Goal: Complete application form

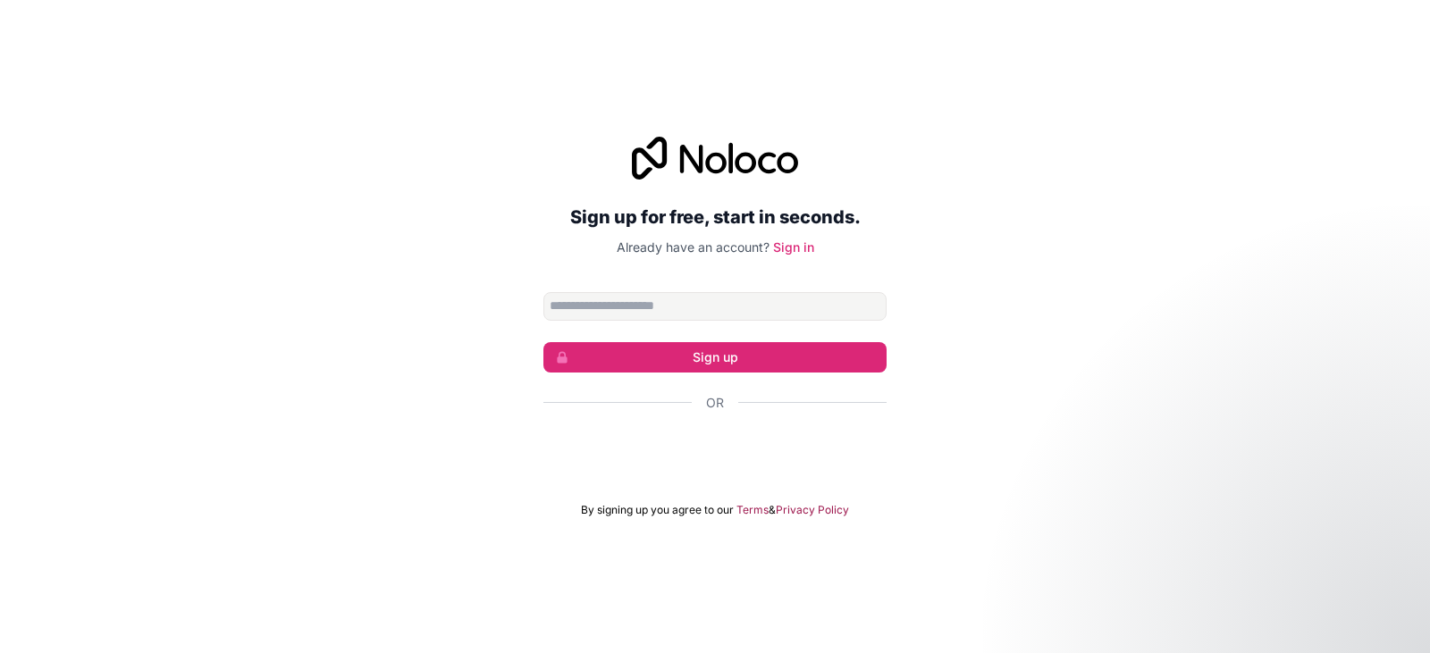
click at [789, 258] on div "Sign up for free, start in seconds. Already have an account? Sign in Sign up Or…" at bounding box center [714, 327] width 343 height 381
click at [794, 251] on link "Sign in" at bounding box center [793, 246] width 41 height 15
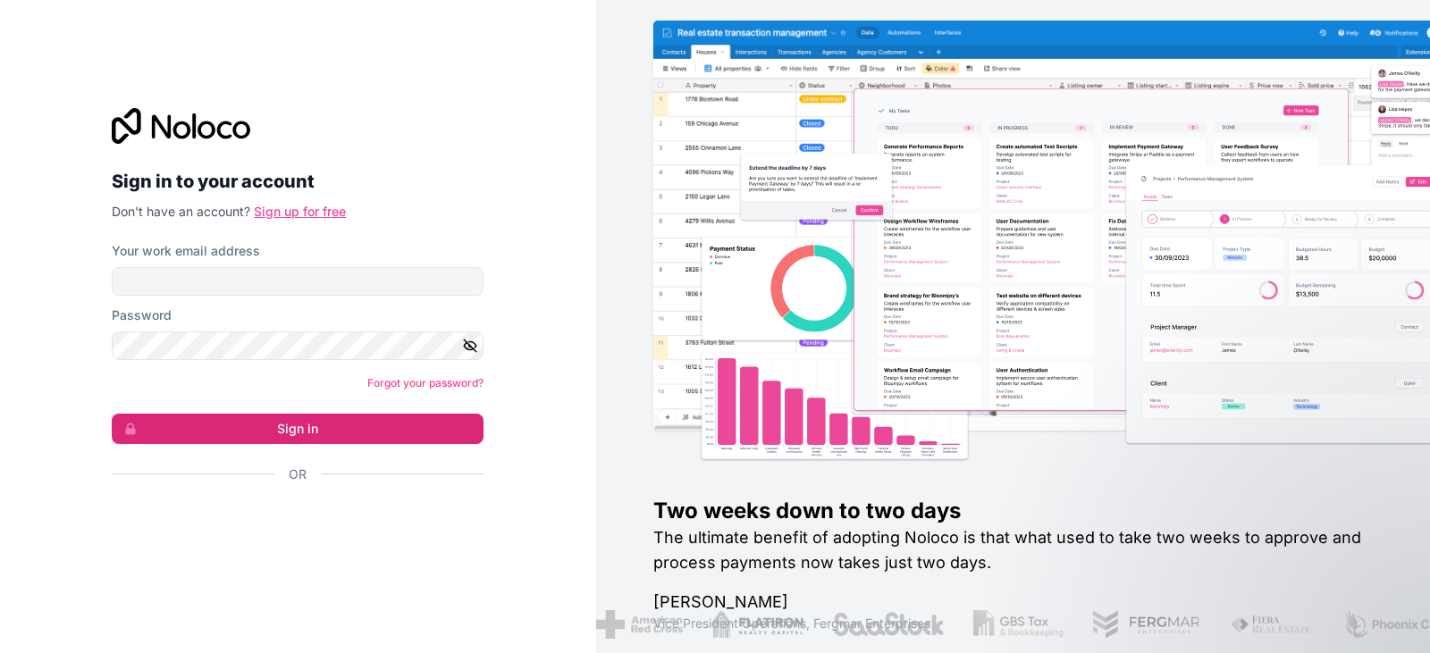
click at [315, 210] on link "Sign up for free" at bounding box center [300, 211] width 92 height 15
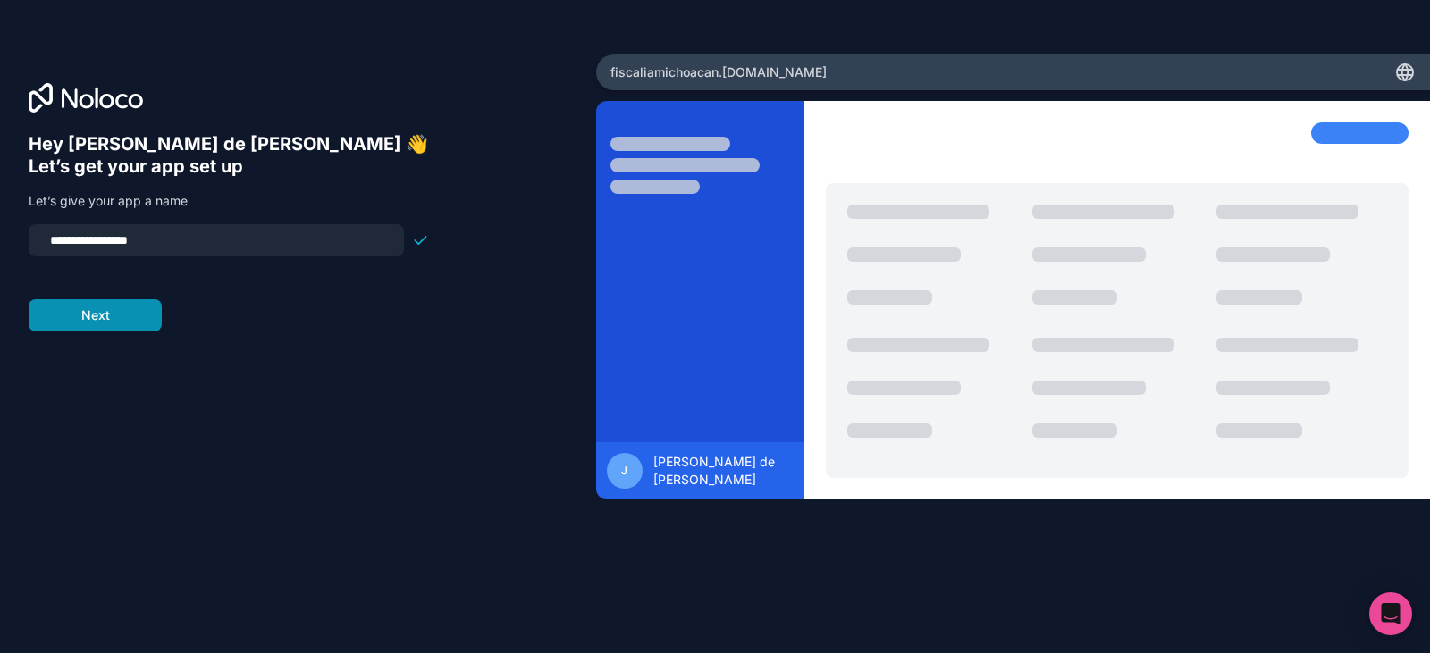
click at [112, 317] on button "Next" at bounding box center [95, 315] width 133 height 32
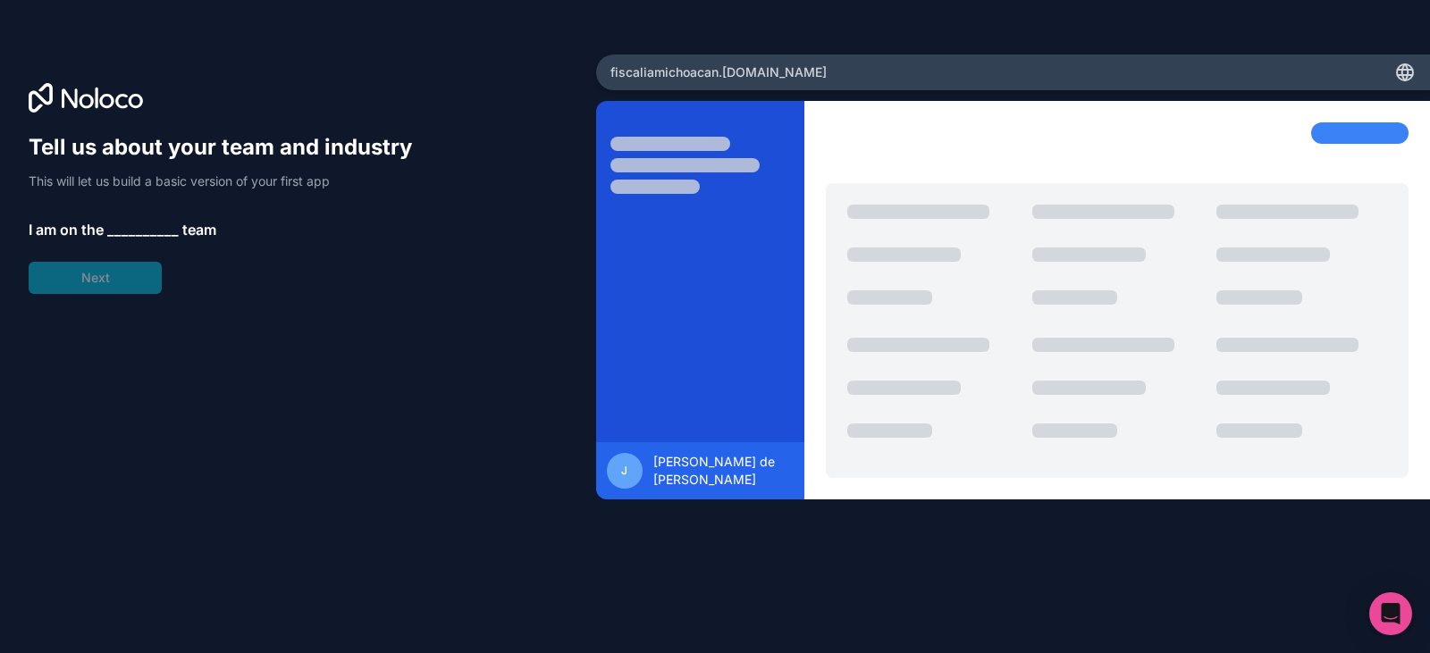
click at [133, 229] on span "__________" at bounding box center [142, 229] width 71 height 21
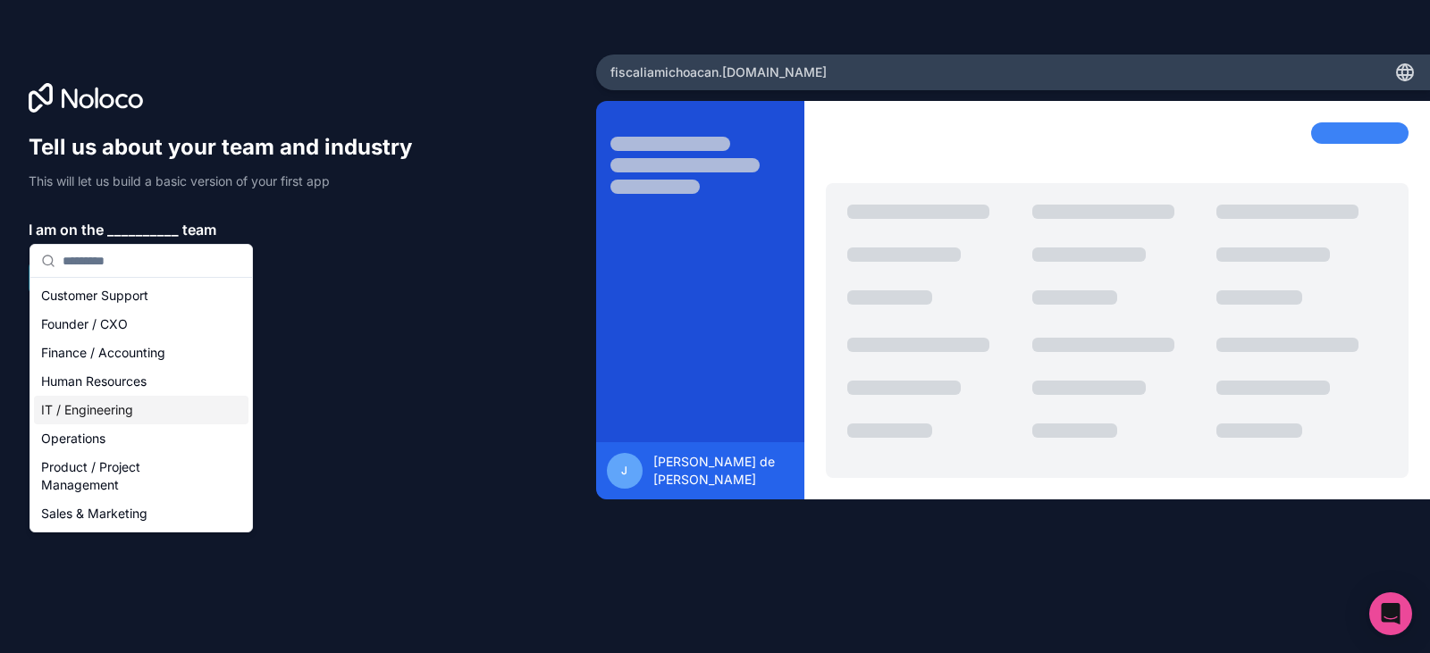
click at [171, 405] on div "IT / Engineering" at bounding box center [141, 410] width 214 height 29
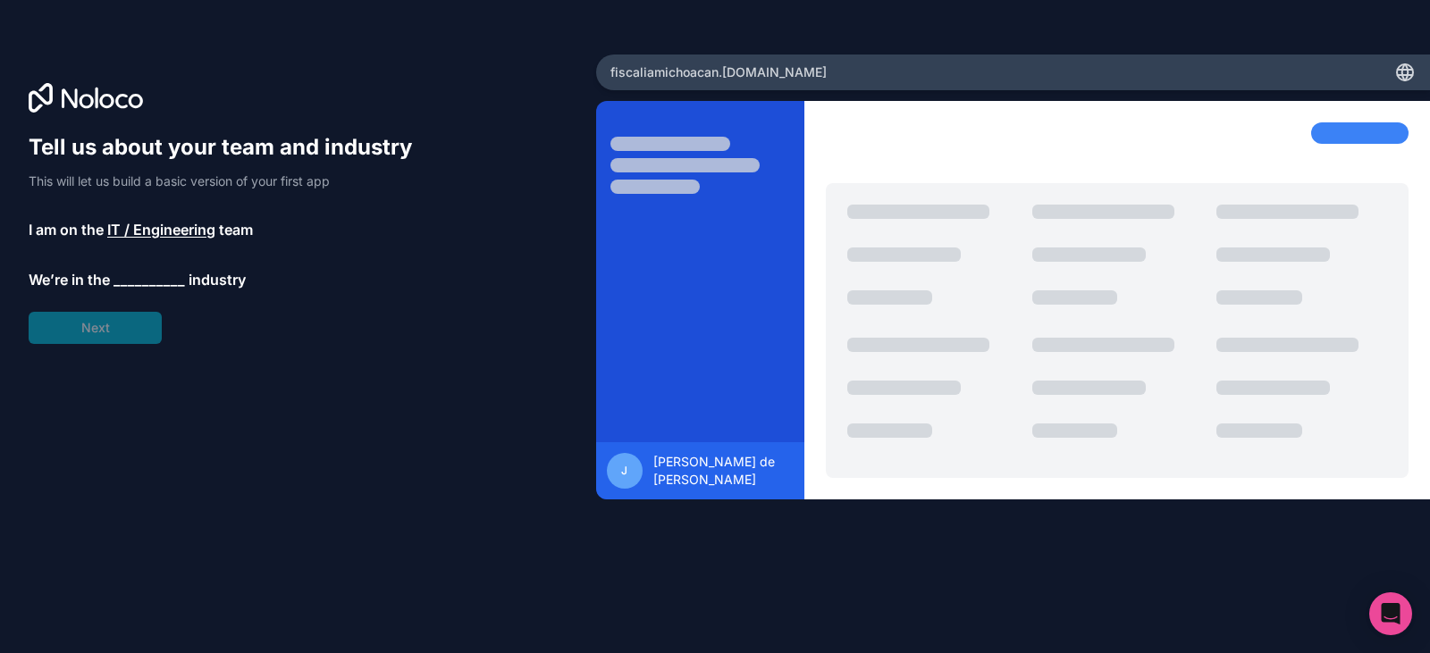
click at [150, 278] on span "__________" at bounding box center [148, 279] width 71 height 21
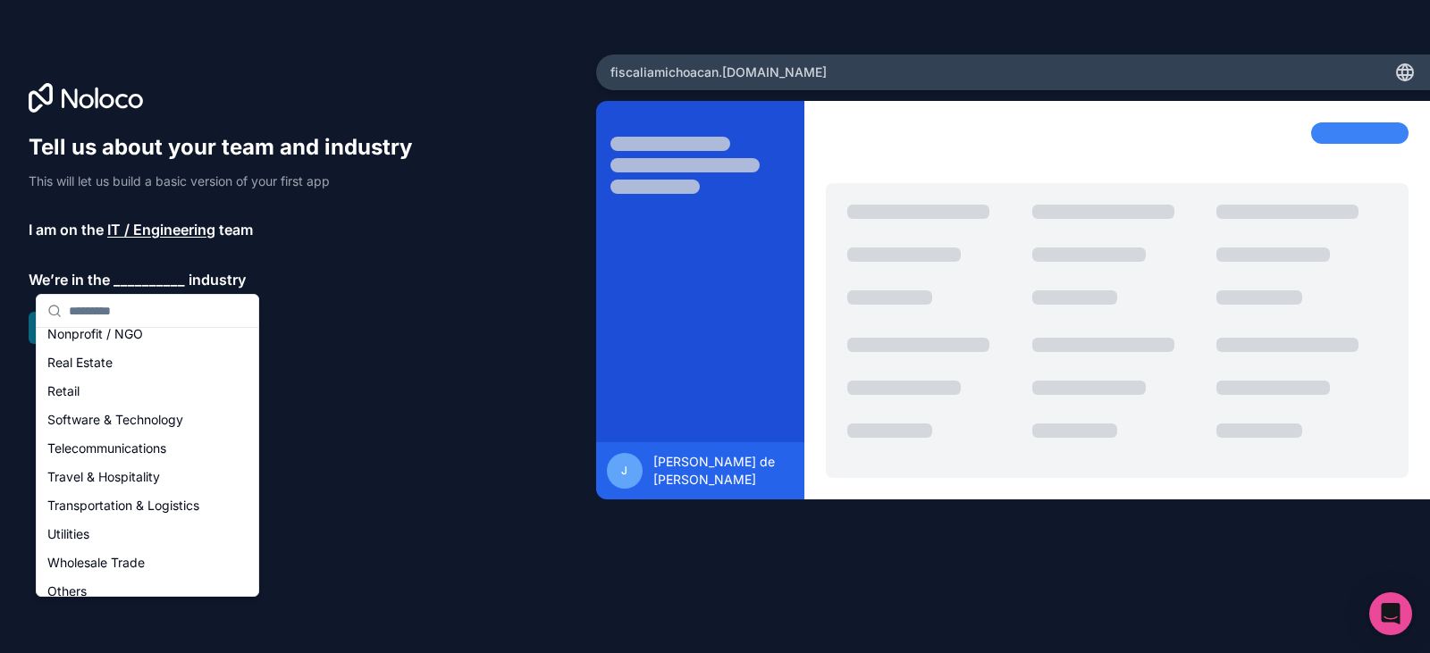
scroll to position [357, 0]
click at [152, 420] on div "Software & Technology" at bounding box center [147, 417] width 214 height 29
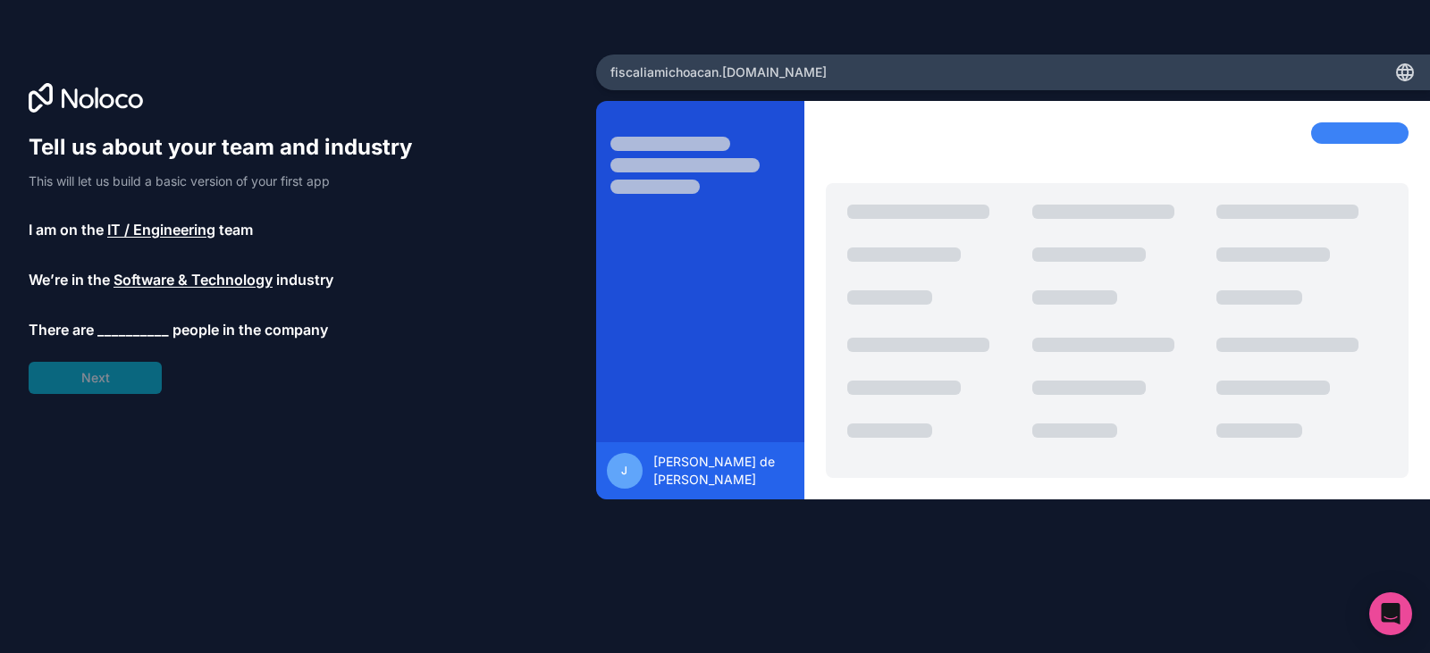
click at [120, 333] on span "__________" at bounding box center [132, 329] width 71 height 21
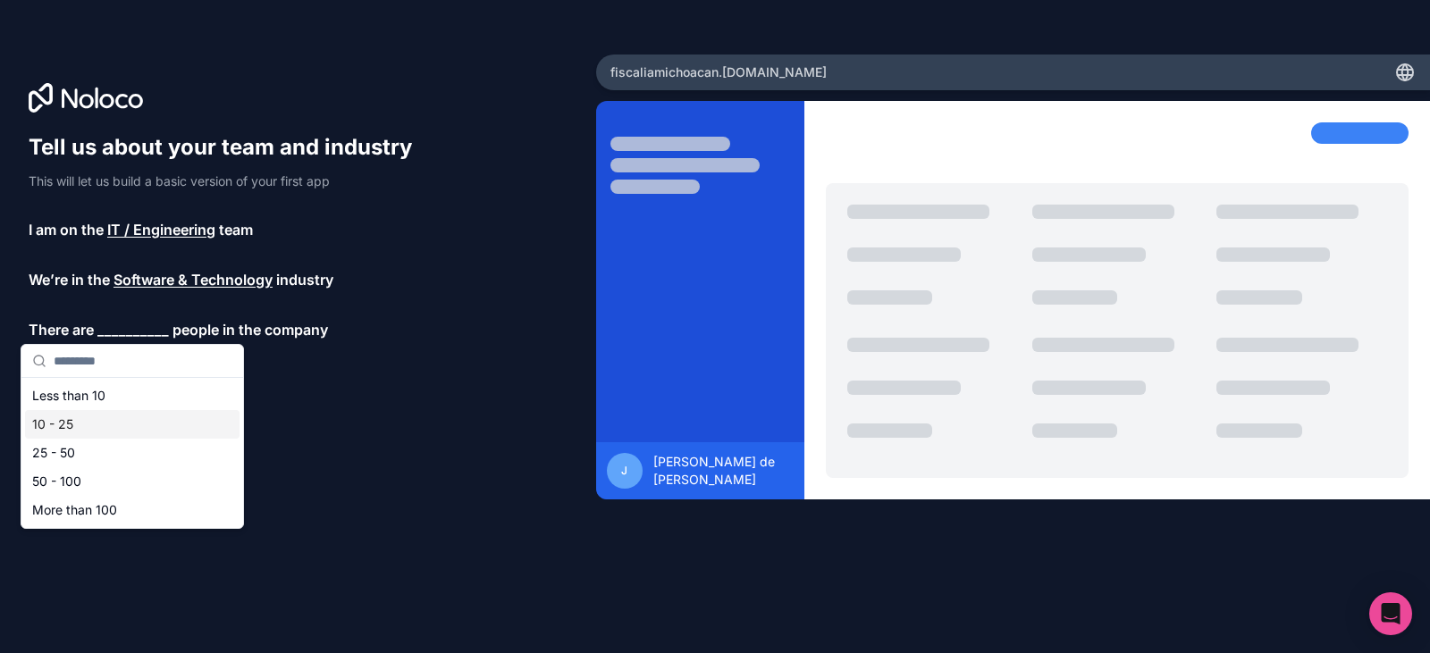
click at [119, 420] on div "10 - 25" at bounding box center [132, 424] width 214 height 29
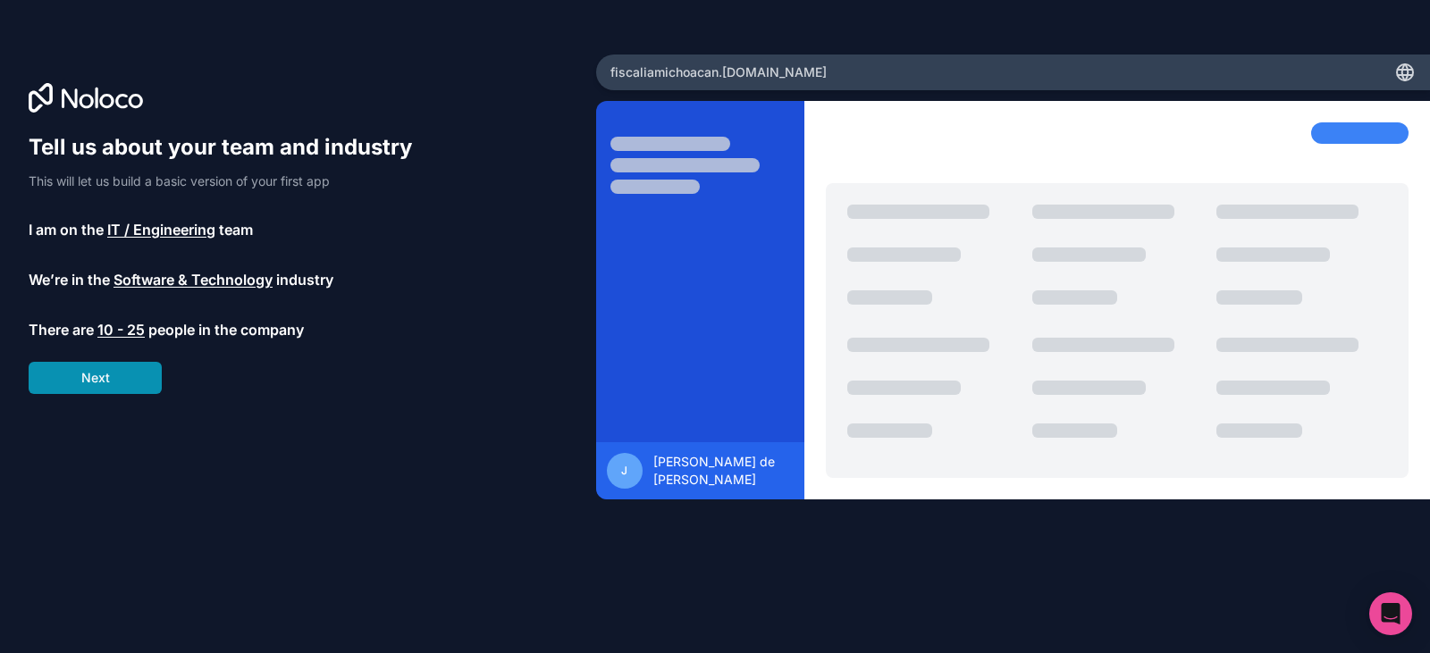
click at [132, 378] on button "Next" at bounding box center [95, 378] width 133 height 32
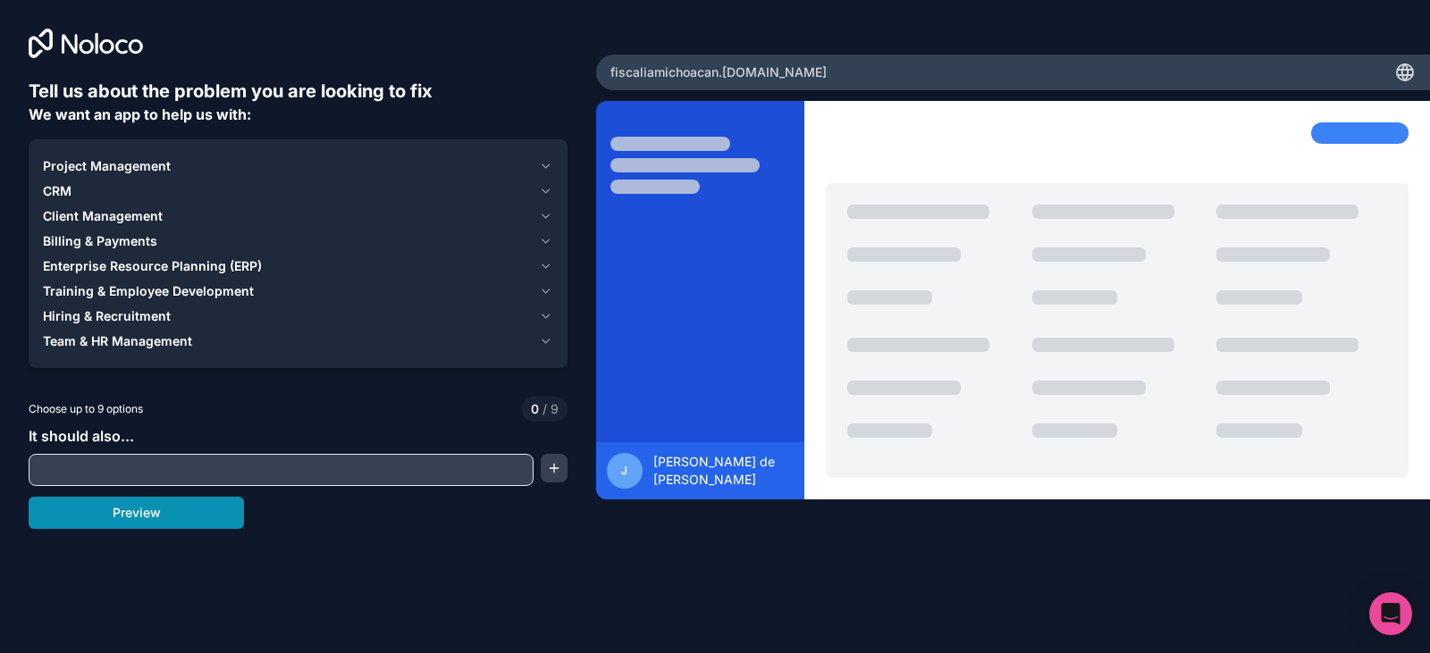
click at [189, 517] on button "Preview" at bounding box center [136, 513] width 215 height 32
click at [212, 164] on div "Project Management" at bounding box center [287, 166] width 489 height 18
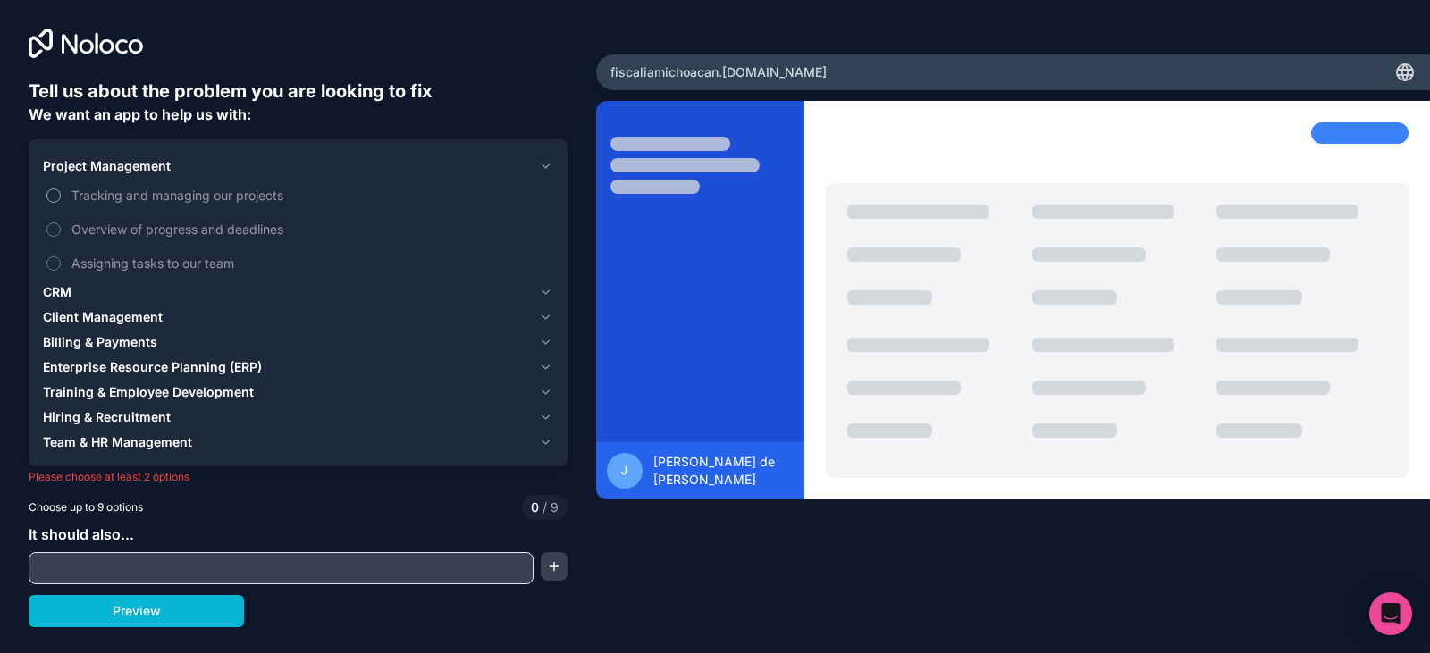
click at [186, 197] on span "Tracking and managing our projects" at bounding box center [310, 195] width 478 height 19
click at [61, 197] on button "Tracking and managing our projects" at bounding box center [53, 196] width 14 height 14
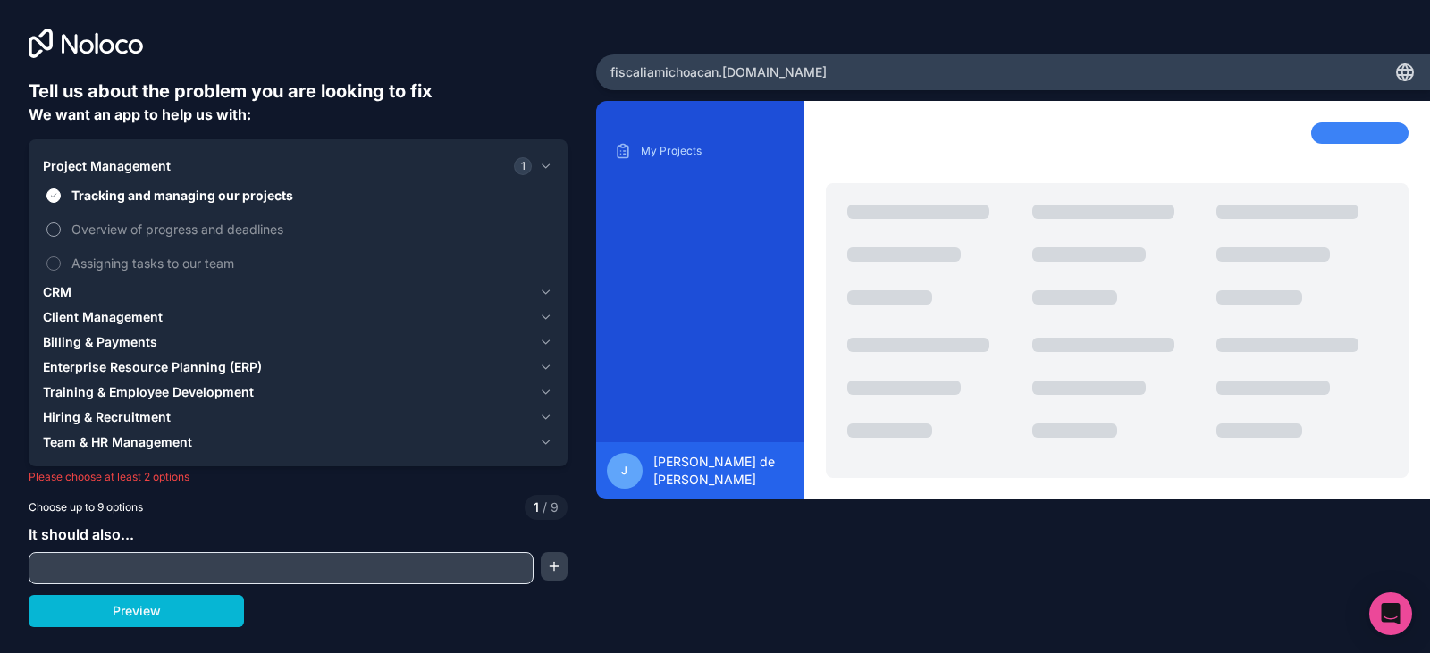
click at [188, 223] on span "Overview of progress and deadlines" at bounding box center [310, 229] width 478 height 19
click at [61, 223] on button "Overview of progress and deadlines" at bounding box center [53, 229] width 14 height 14
click at [188, 264] on span "Assigning tasks to our team" at bounding box center [310, 263] width 478 height 19
click at [61, 264] on button "Assigning tasks to our team" at bounding box center [53, 263] width 14 height 14
click at [135, 299] on div "CRM" at bounding box center [287, 292] width 489 height 18
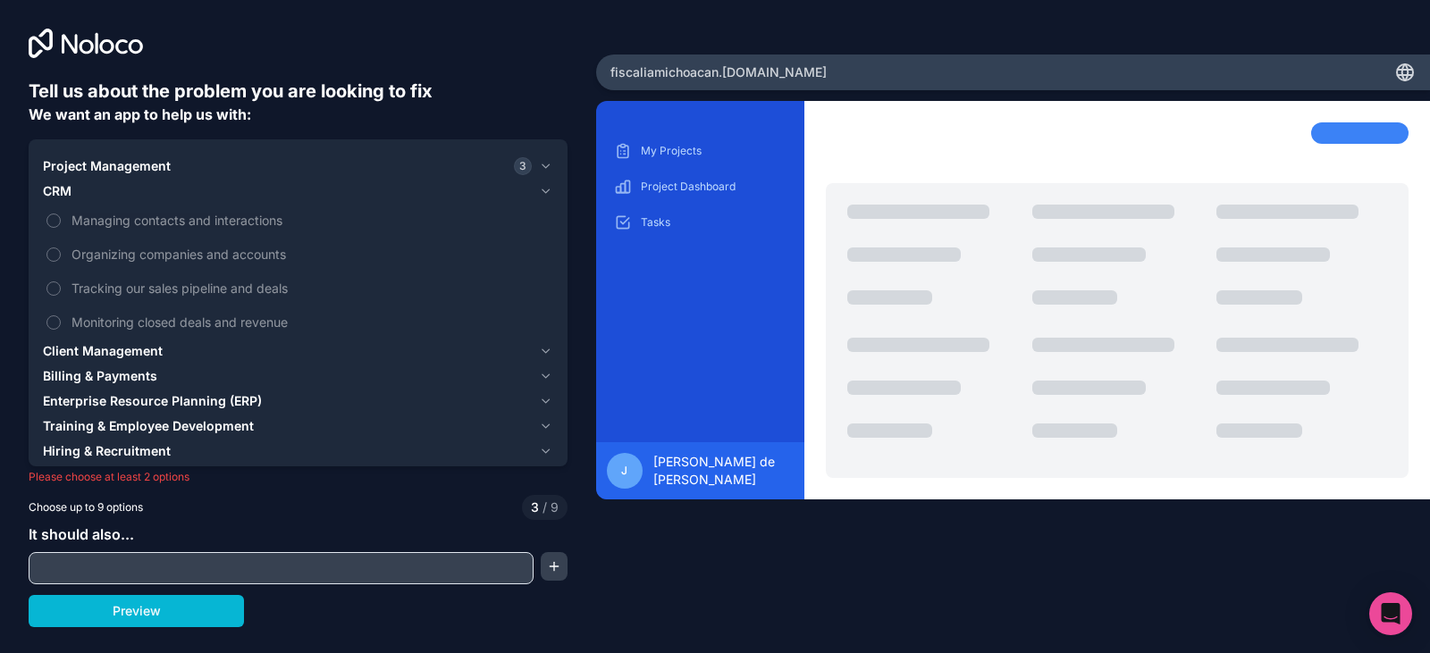
click at [217, 422] on span "Training & Employee Development" at bounding box center [148, 426] width 211 height 18
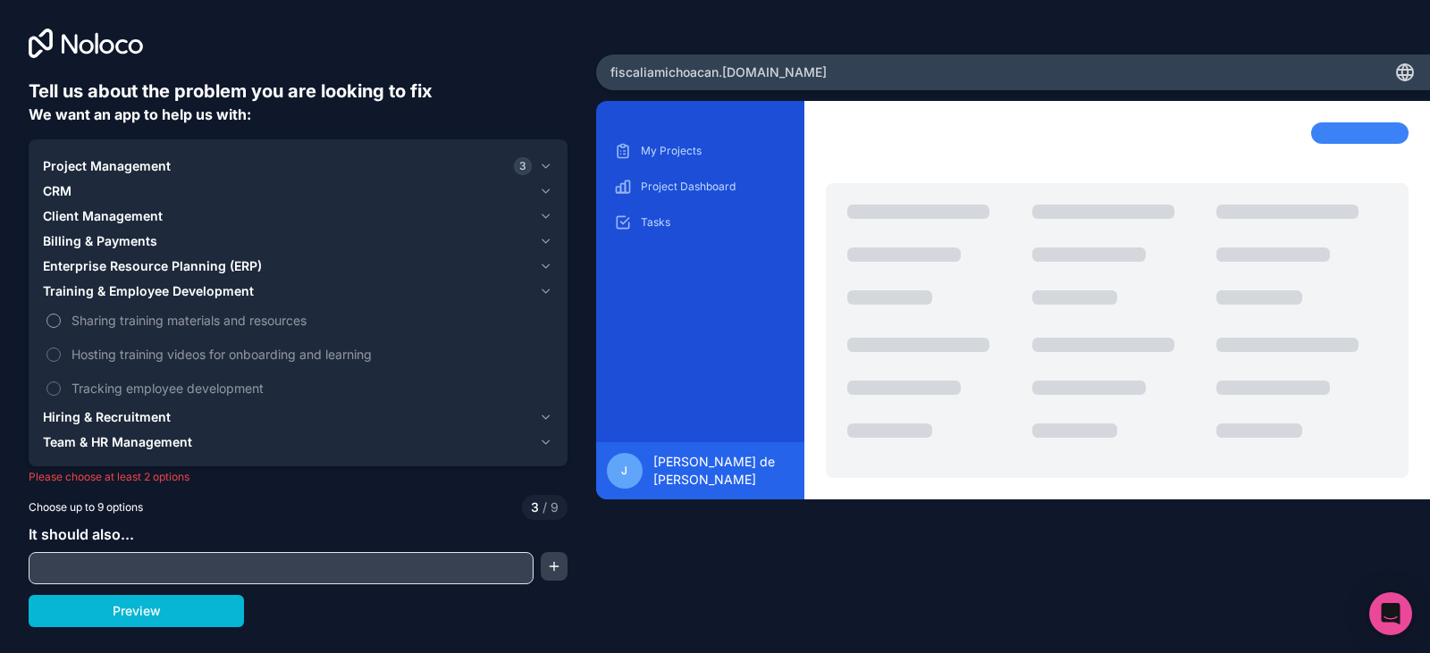
click at [164, 323] on span "Sharing training materials and resources" at bounding box center [310, 320] width 478 height 19
click at [61, 323] on button "Sharing training materials and resources" at bounding box center [53, 321] width 14 height 14
click at [164, 355] on span "Hosting training videos for onboarding and learning" at bounding box center [310, 354] width 478 height 19
click at [61, 355] on button "Hosting training videos for onboarding and learning" at bounding box center [53, 355] width 14 height 14
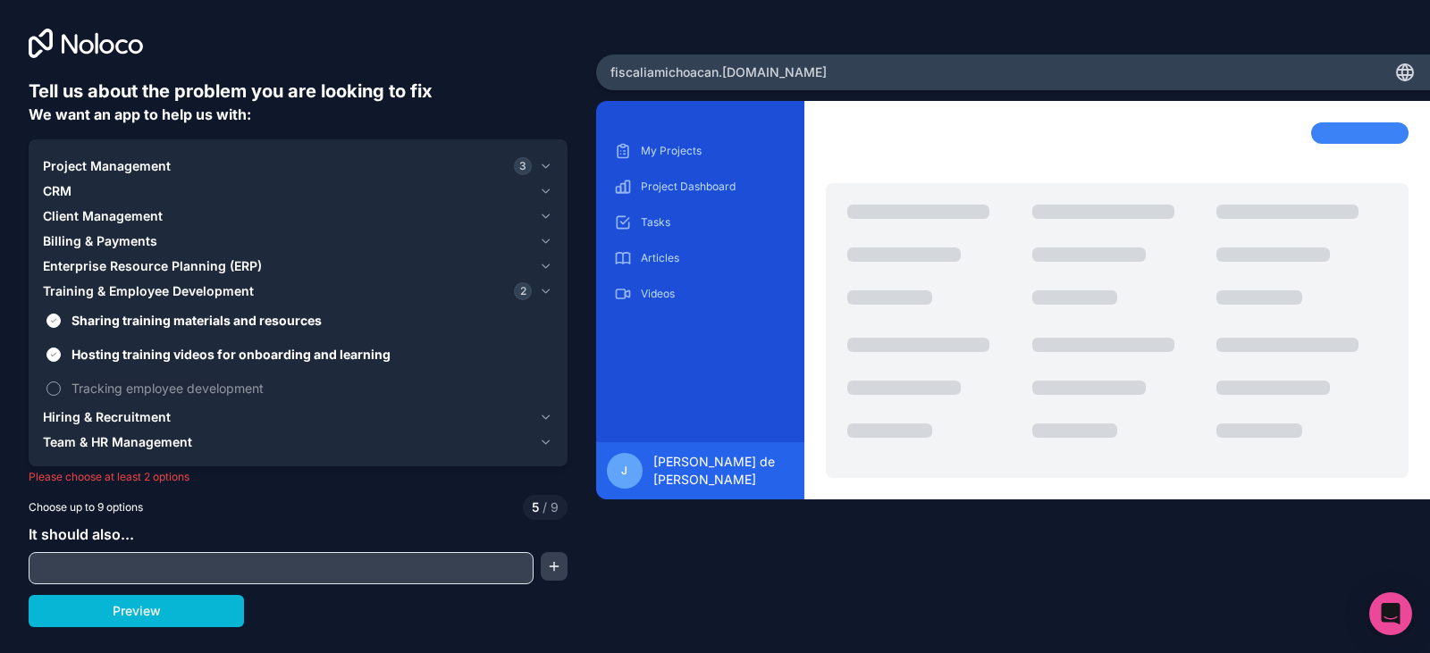
click at [164, 390] on span "Tracking employee development" at bounding box center [310, 388] width 478 height 19
click at [61, 390] on button "Tracking employee development" at bounding box center [53, 389] width 14 height 14
click at [164, 390] on span "Tracking employee development" at bounding box center [310, 388] width 478 height 19
click at [61, 390] on button "Tracking employee development" at bounding box center [53, 389] width 14 height 14
click at [115, 239] on span "Billing & Payments" at bounding box center [100, 241] width 114 height 18
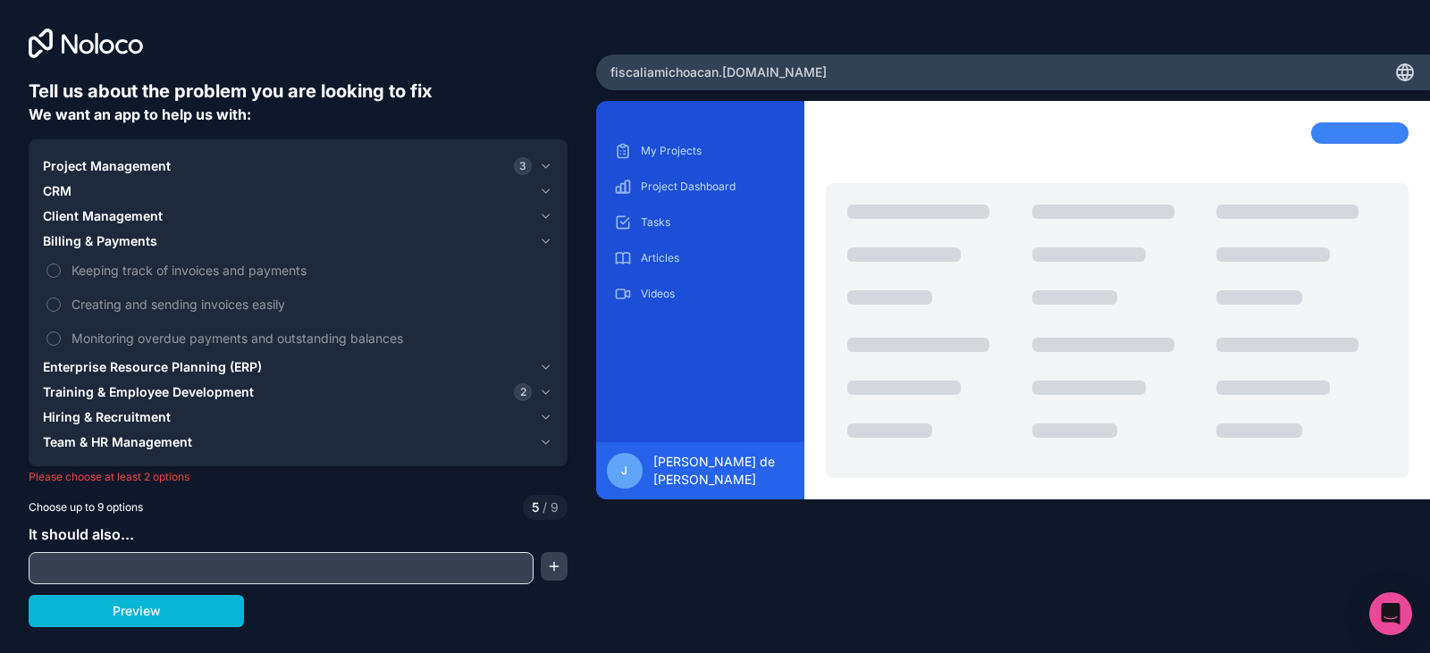
click at [115, 242] on span "Billing & Payments" at bounding box center [100, 241] width 114 height 18
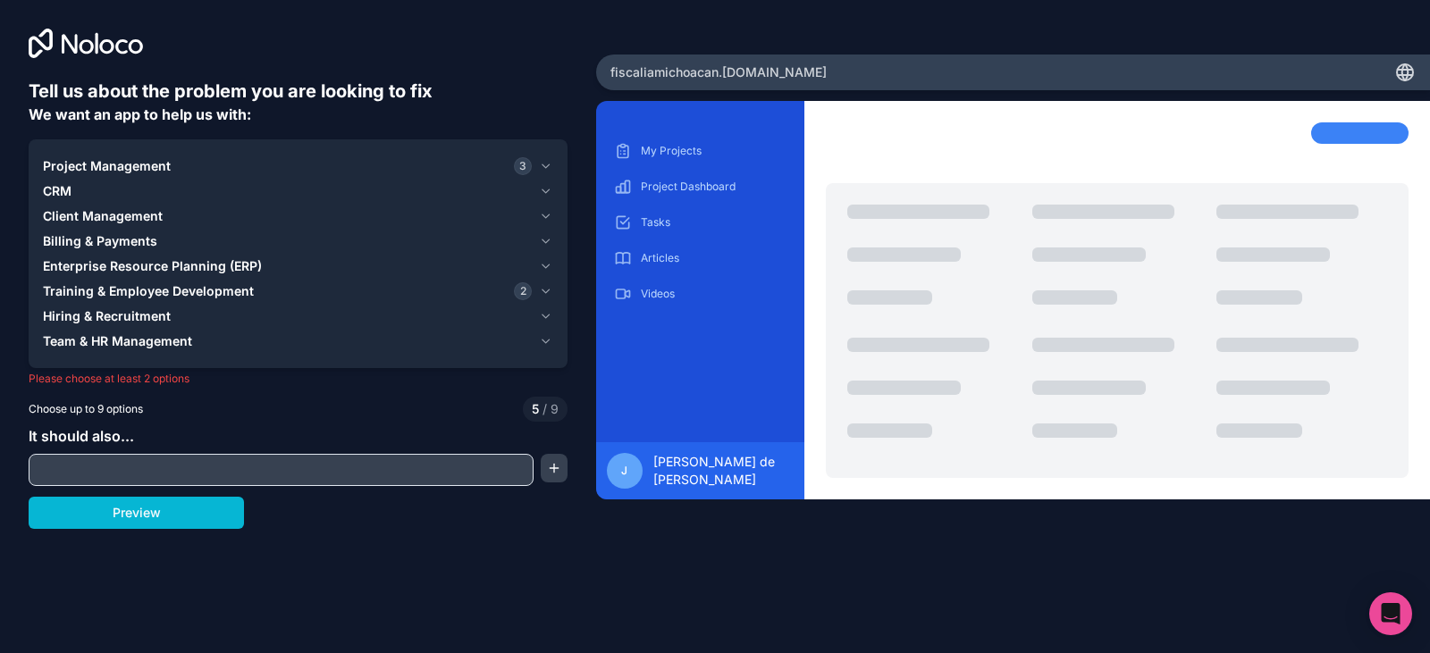
click at [115, 265] on span "Enterprise Resource Planning (ERP)" at bounding box center [152, 266] width 219 height 18
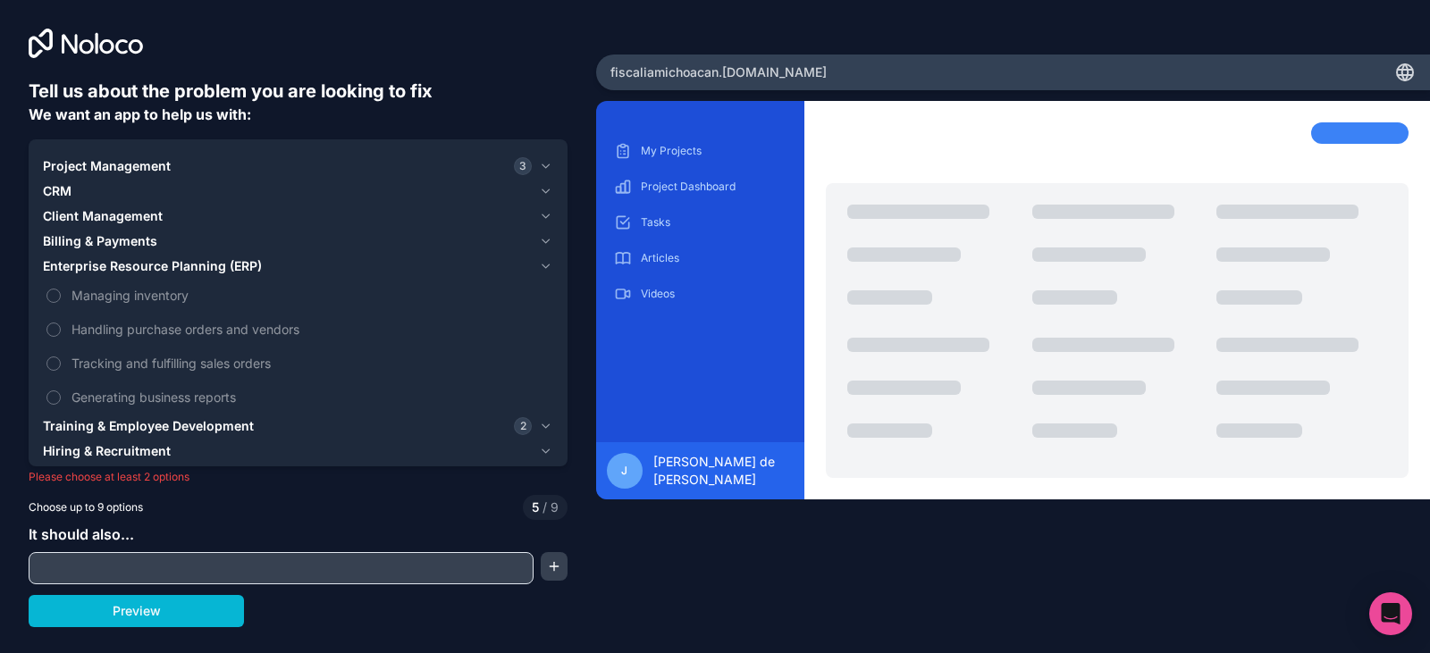
click at [115, 265] on span "Enterprise Resource Planning (ERP)" at bounding box center [152, 266] width 219 height 18
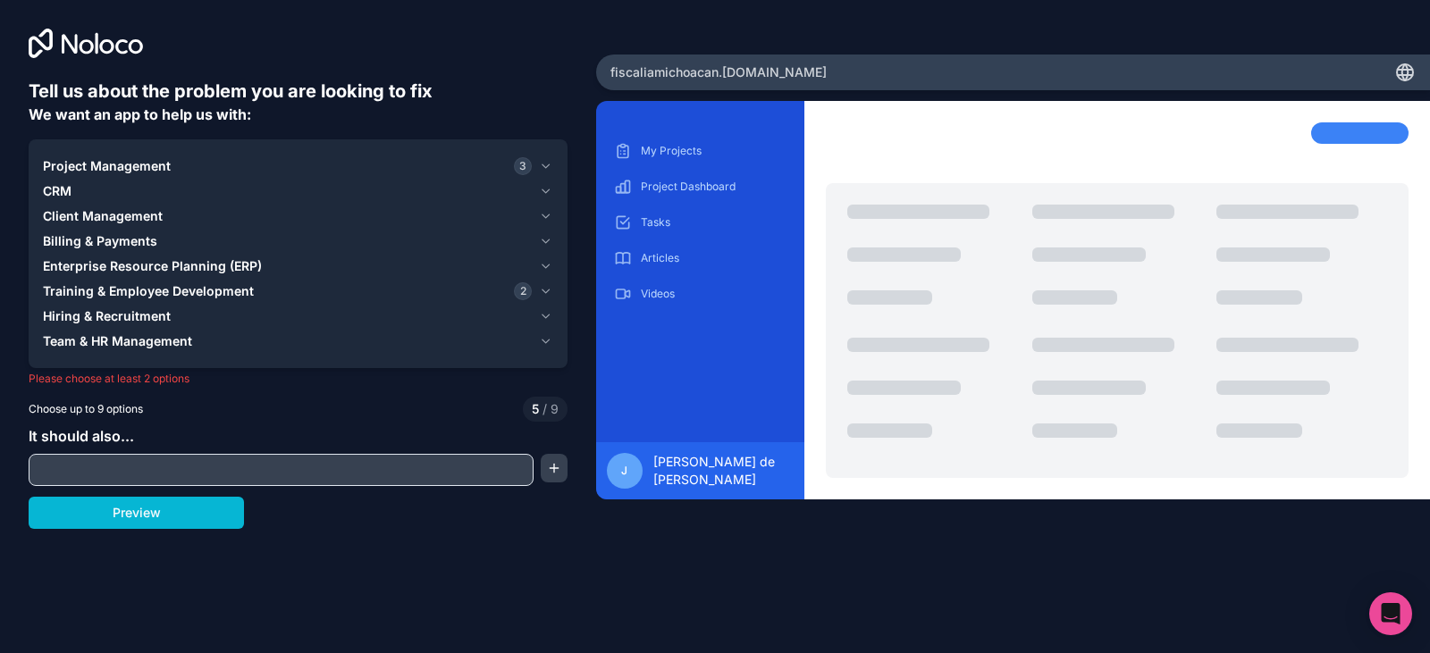
click at [115, 288] on span "Training & Employee Development" at bounding box center [148, 291] width 211 height 18
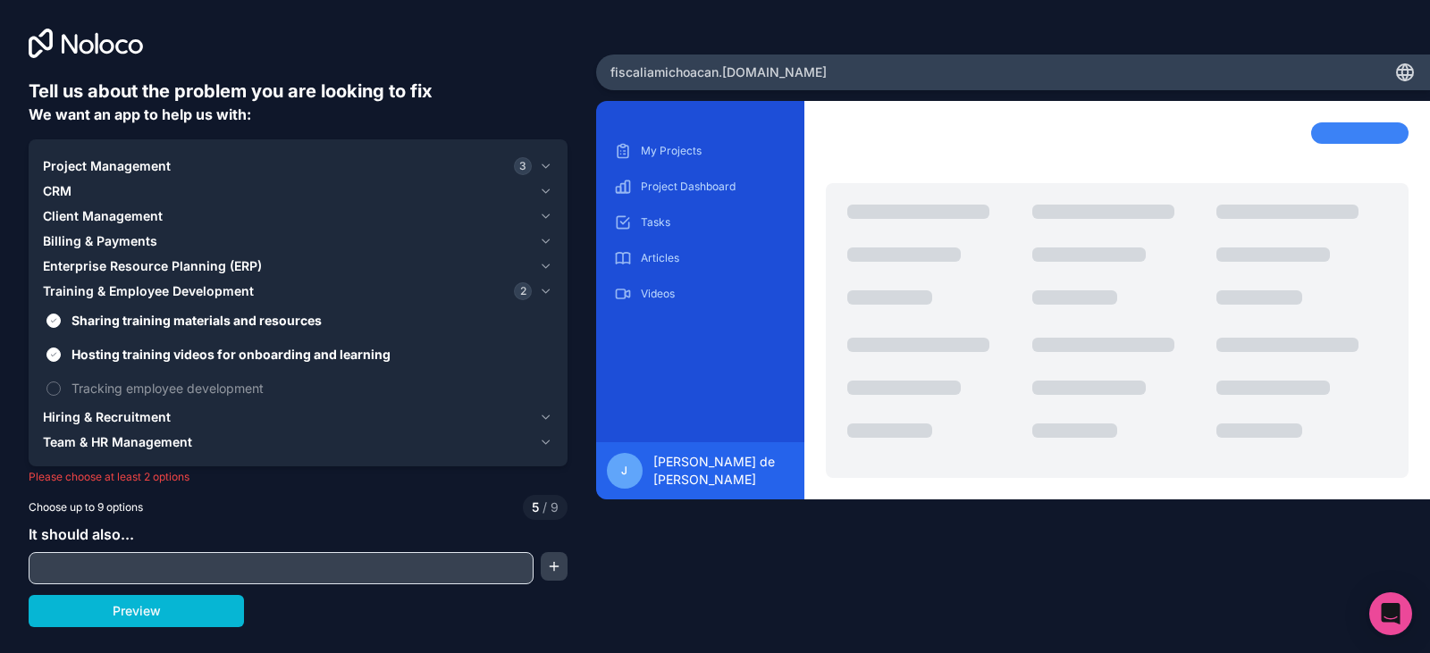
click at [115, 288] on span "Training & Employee Development" at bounding box center [148, 291] width 211 height 18
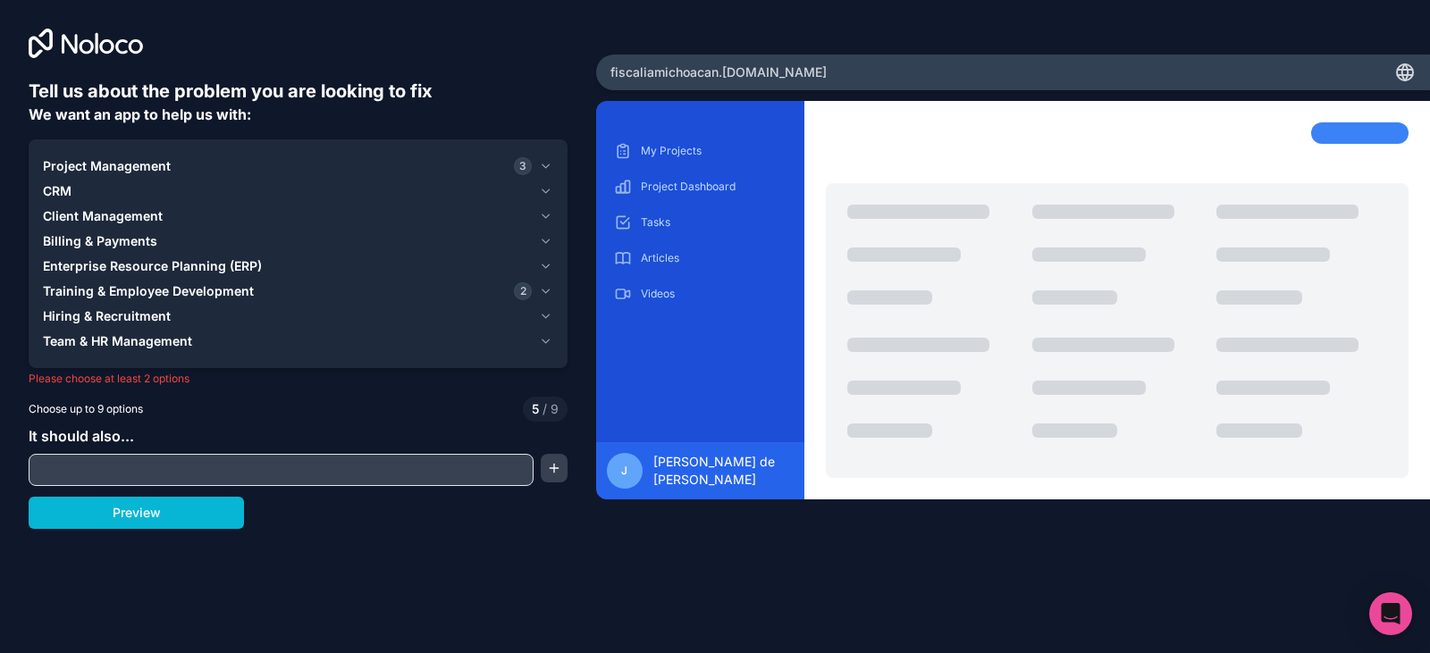
click at [115, 316] on span "Hiring & Recruitment" at bounding box center [107, 316] width 128 height 18
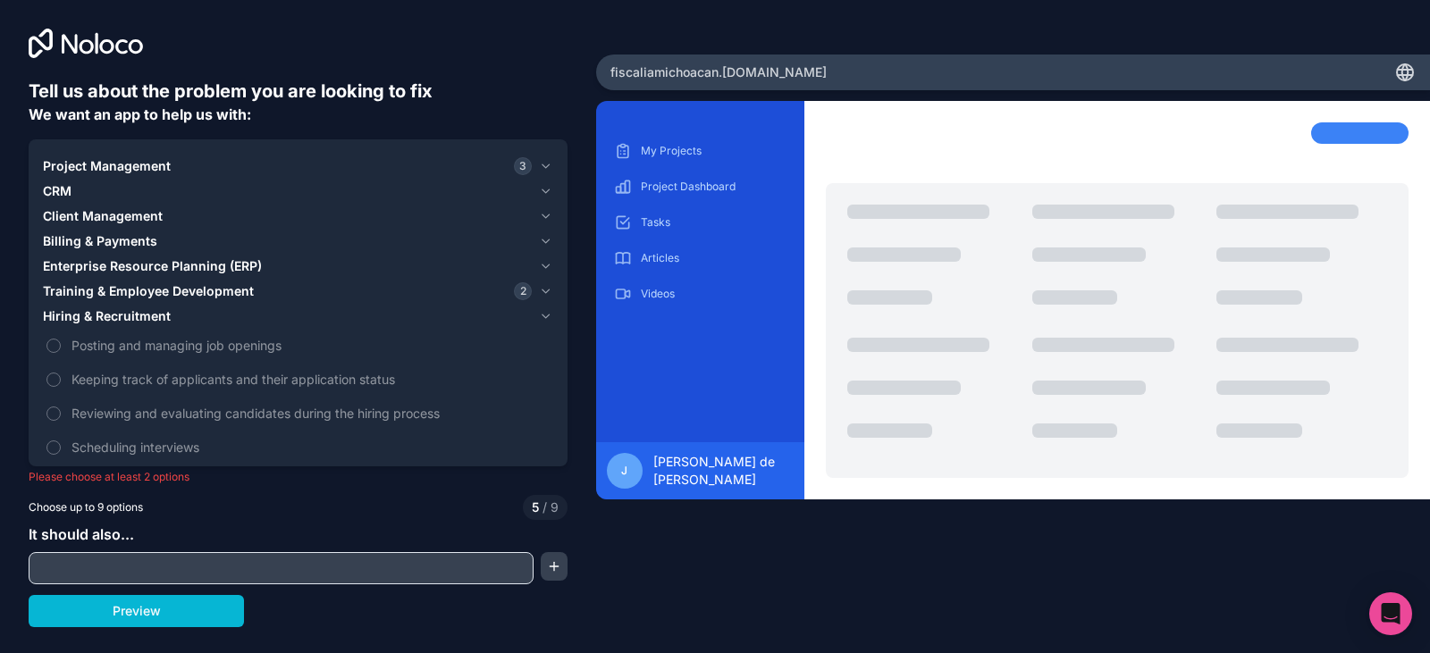
click at [97, 316] on span "Hiring & Recruitment" at bounding box center [107, 316] width 128 height 18
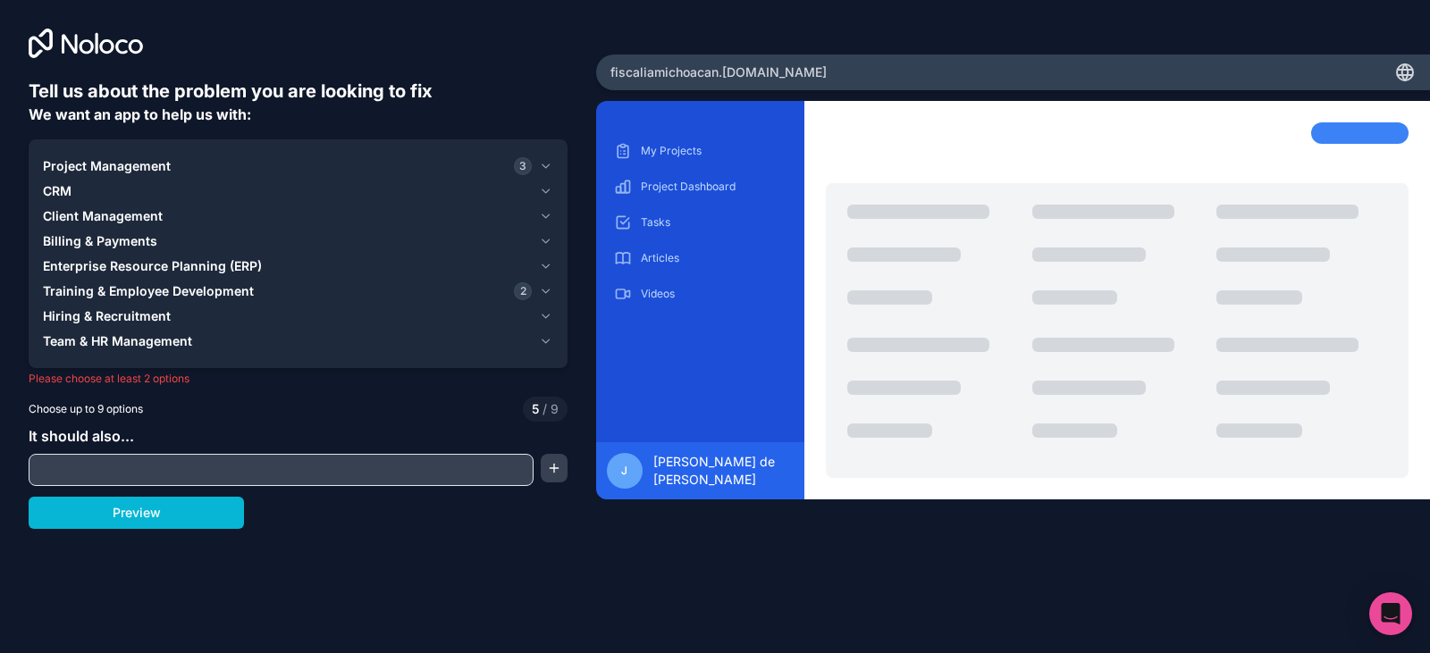
click at [105, 343] on span "Team & HR Management" at bounding box center [117, 341] width 149 height 18
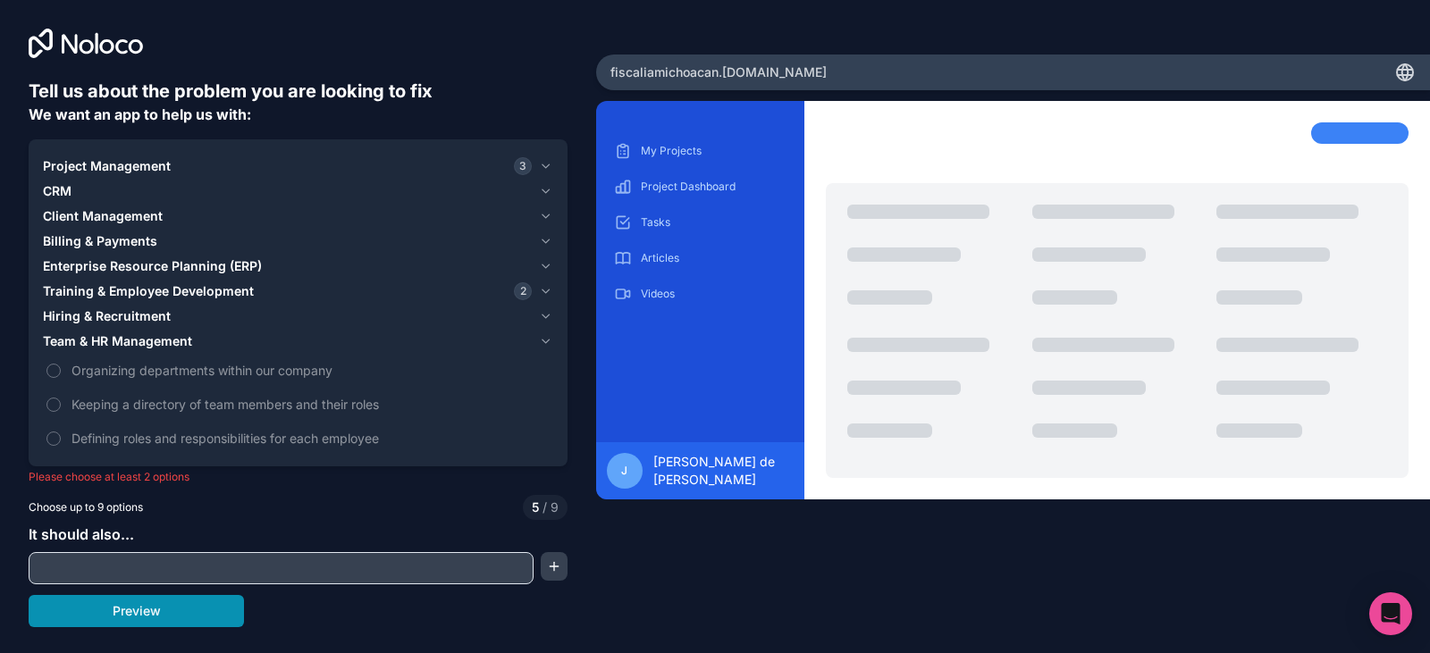
click at [169, 623] on button "Preview" at bounding box center [136, 611] width 215 height 32
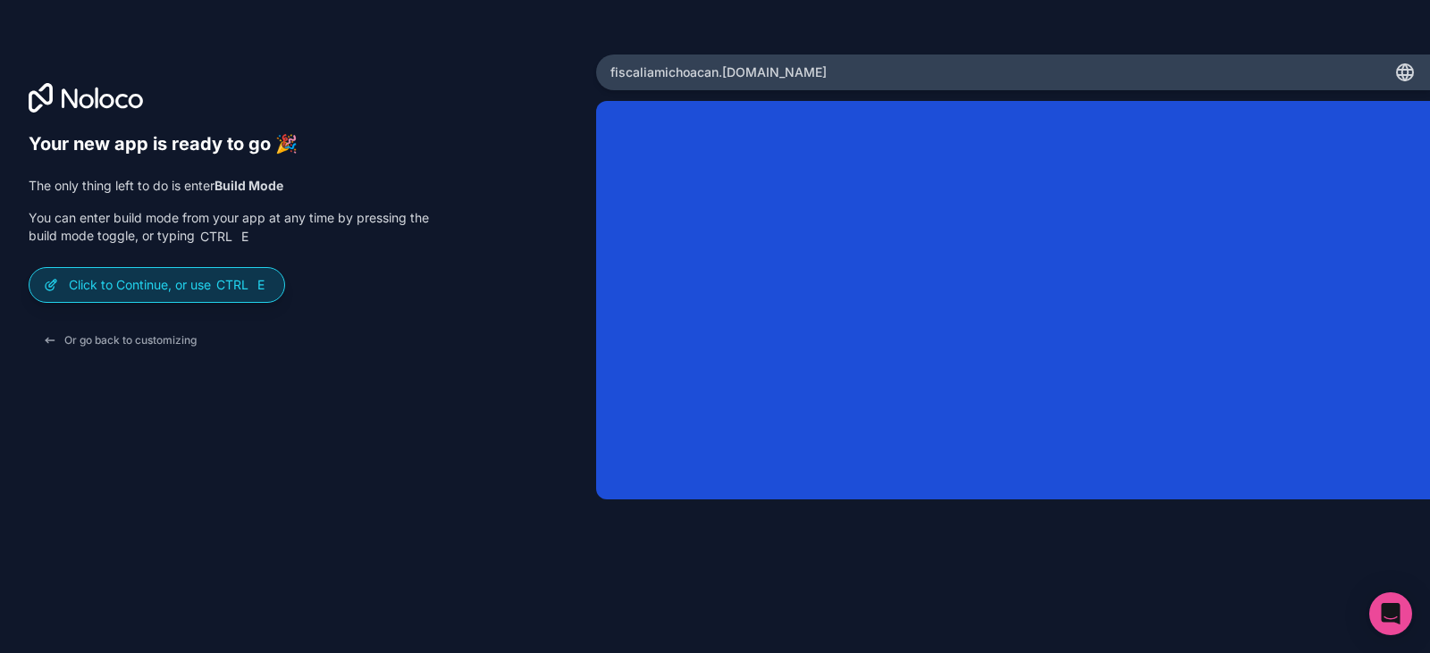
click at [197, 292] on p "Click to Continue, or use Ctrl E" at bounding box center [169, 285] width 201 height 18
